Goal: Task Accomplishment & Management: Complete application form

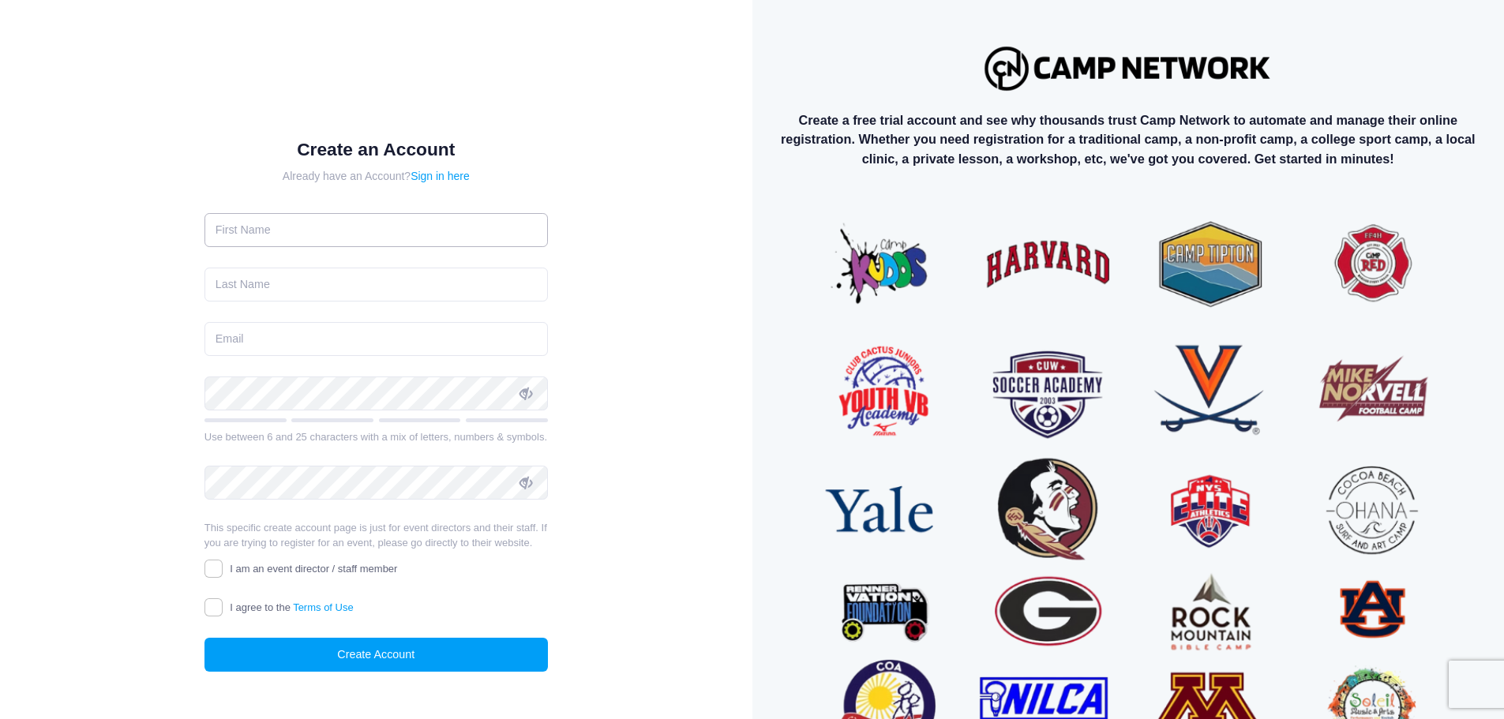
click at [329, 231] on input "text" at bounding box center [375, 230] width 343 height 34
type input "Bri"
type input "Sorensen"
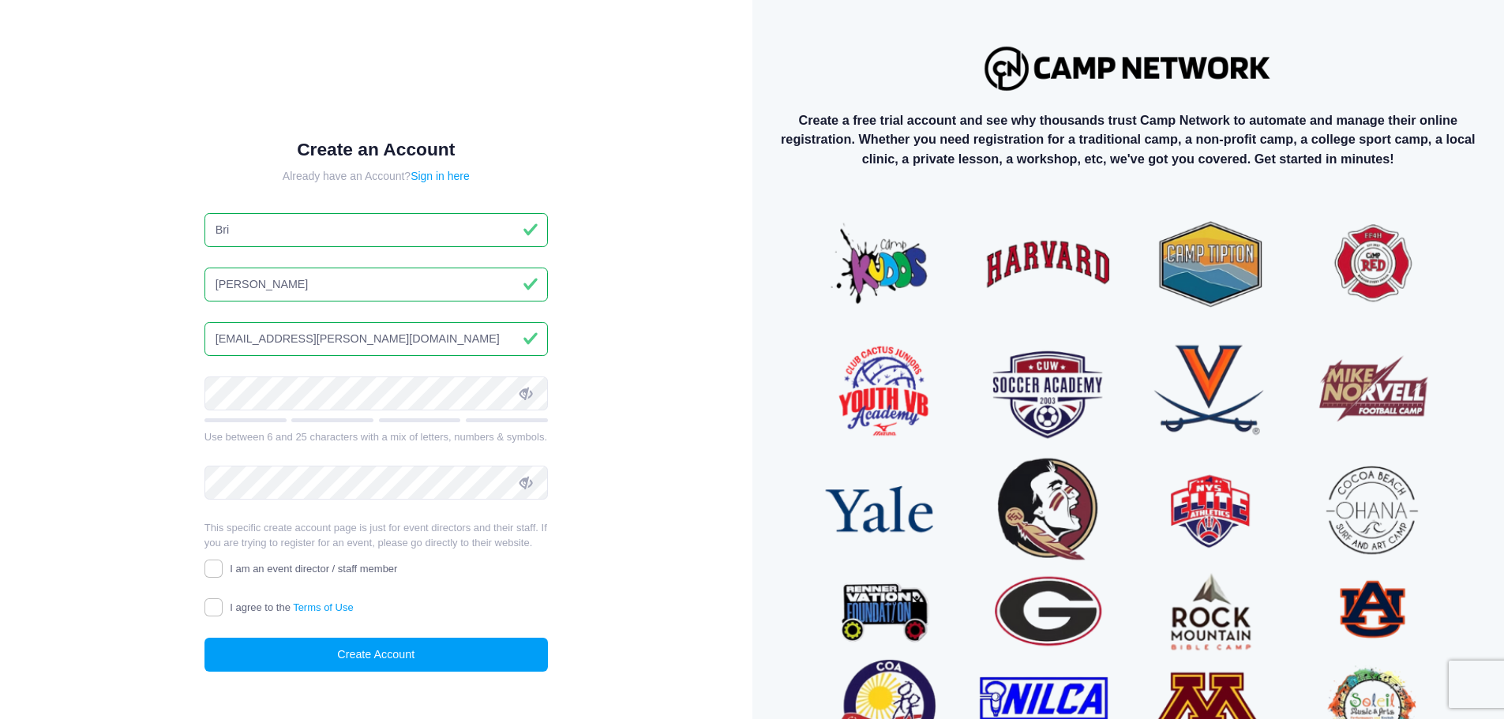
type input "bri.sorensen@rmfu.org"
click at [212, 571] on input "I am an event director / staff member" at bounding box center [213, 569] width 18 height 18
checkbox input "true"
click at [209, 607] on input "I agree to the Terms of Use" at bounding box center [213, 607] width 18 height 18
checkbox input "true"
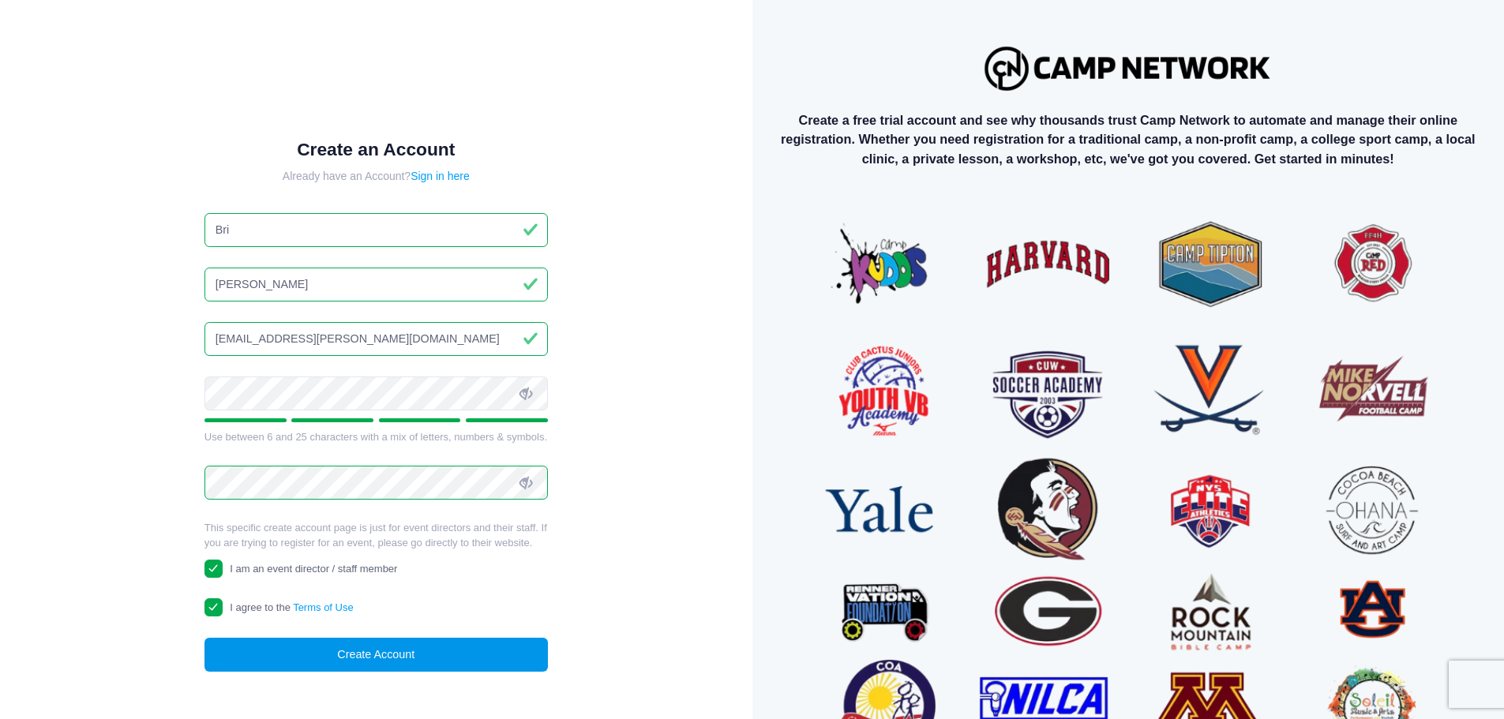
click at [333, 650] on button "Create Account" at bounding box center [375, 655] width 343 height 34
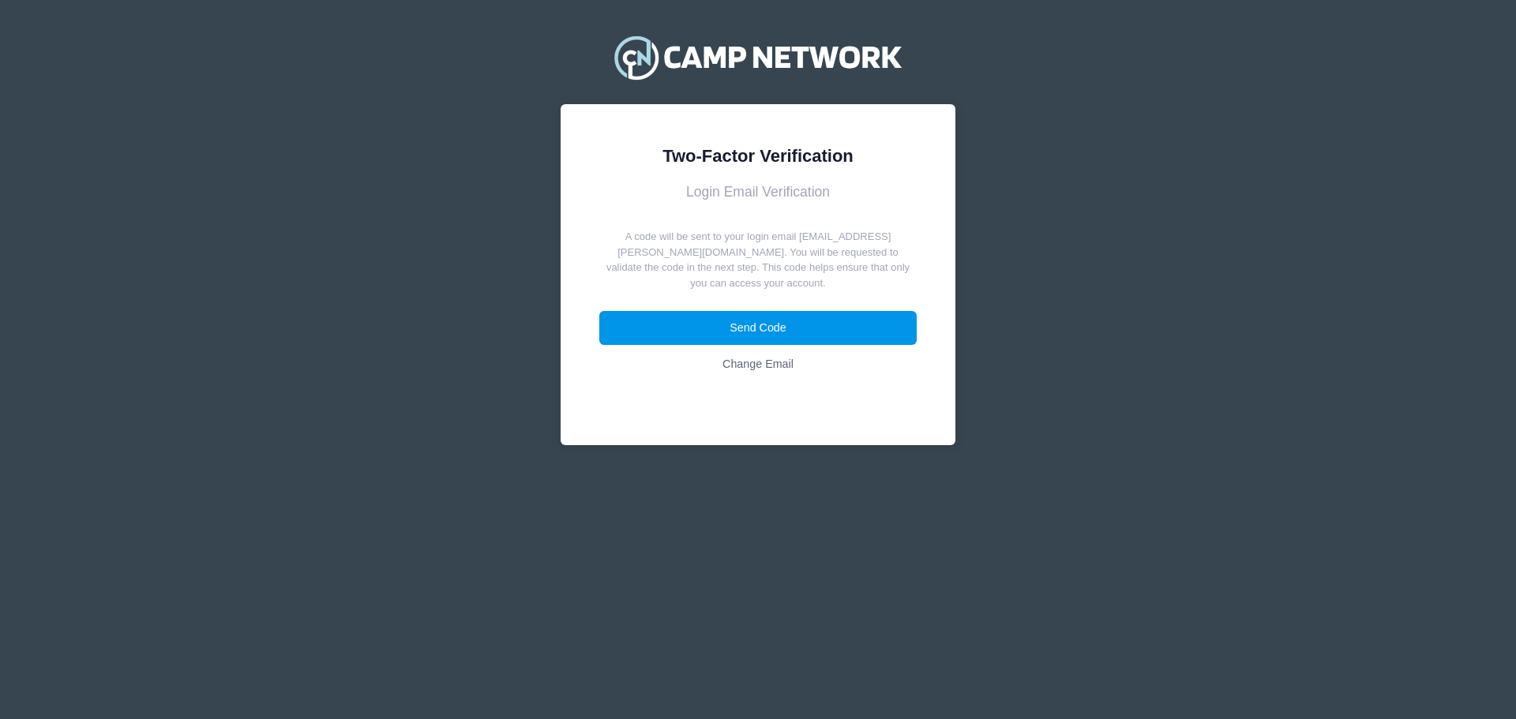
click at [775, 312] on button "Send Code" at bounding box center [758, 328] width 318 height 34
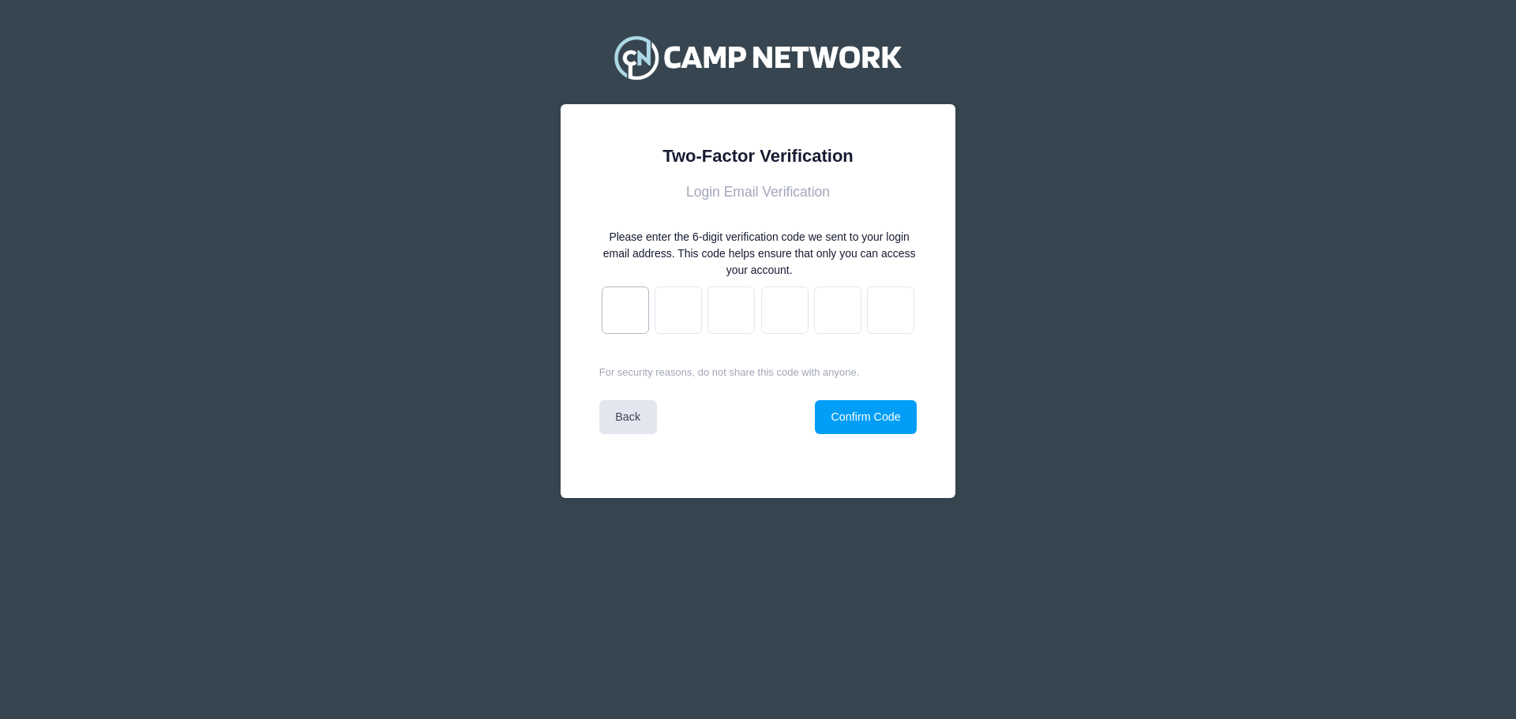
click at [635, 305] on input "text" at bounding box center [625, 310] width 47 height 47
type input "a"
type input "c"
type input "5"
type input "2"
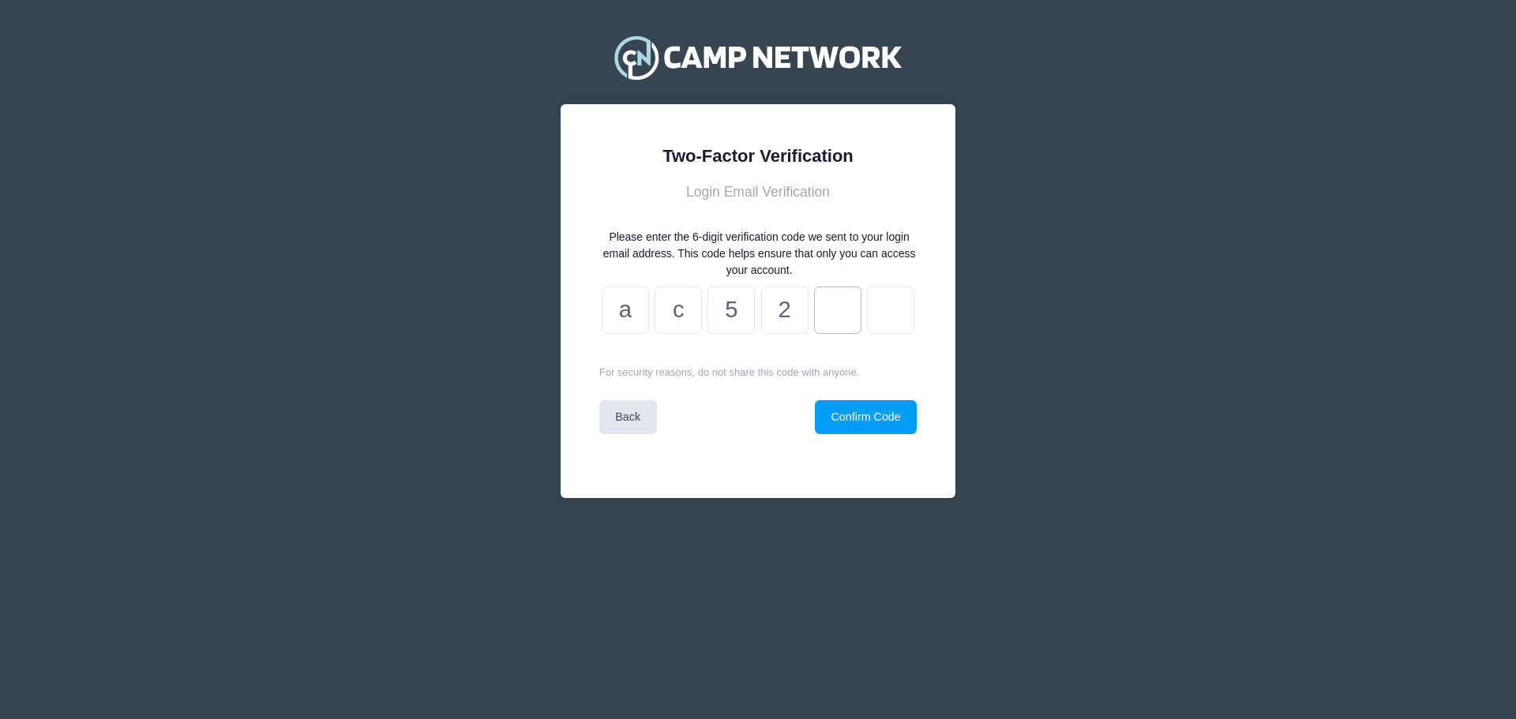
type input "9"
type input "5"
click at [860, 414] on button "Confirm Code" at bounding box center [866, 417] width 102 height 34
